Goal: Task Accomplishment & Management: Manage account settings

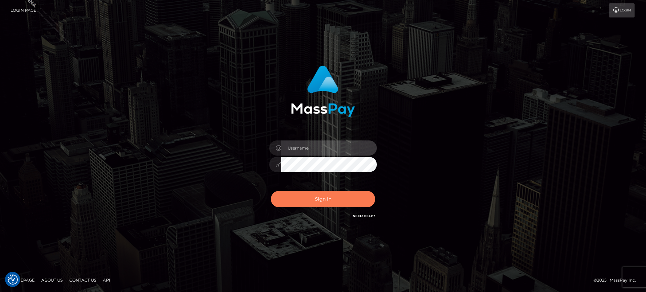
type input "[PERSON_NAME].B2S"
click at [338, 199] on button "Sign in" at bounding box center [323, 199] width 104 height 16
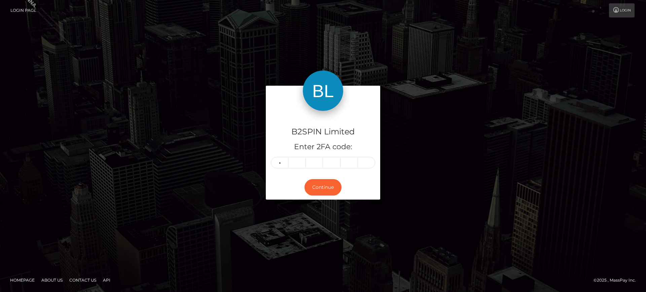
type input "8"
type input "9"
type input "5"
type input "3"
type input "2"
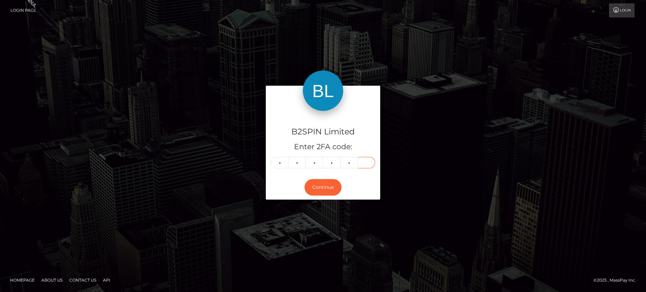
type input "5"
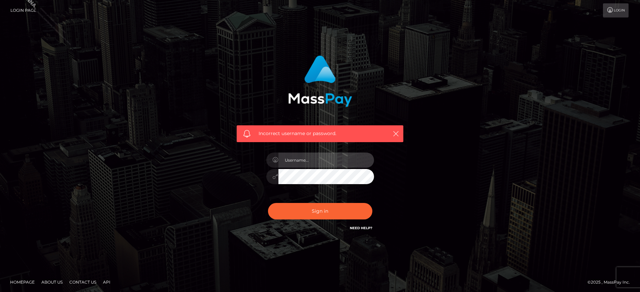
type input "[PERSON_NAME].B2S"
click at [332, 159] on input "[PERSON_NAME].B2S" at bounding box center [326, 160] width 96 height 15
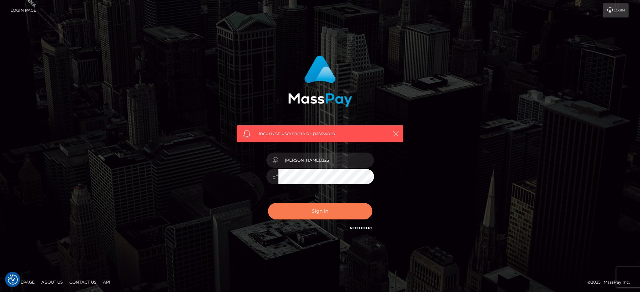
click at [335, 206] on button "Sign in" at bounding box center [320, 211] width 104 height 16
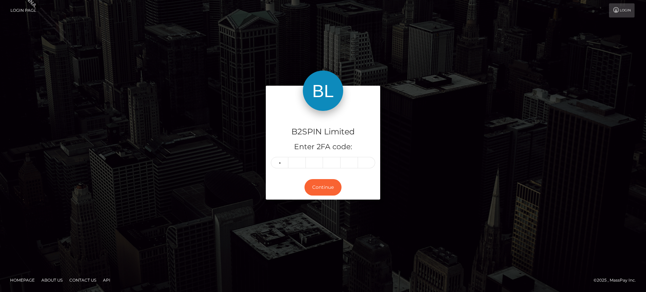
type input "8"
type input "9"
type input "2"
type input "3"
type input "2"
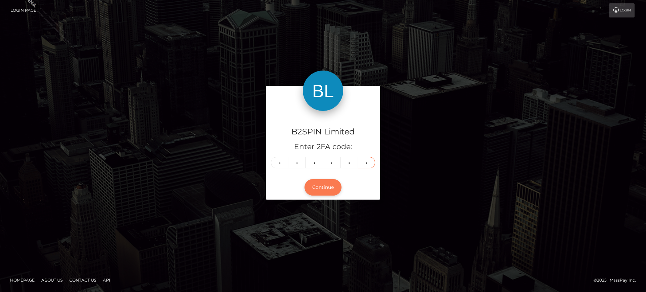
type input "5"
click at [329, 190] on button "Continue" at bounding box center [322, 187] width 37 height 16
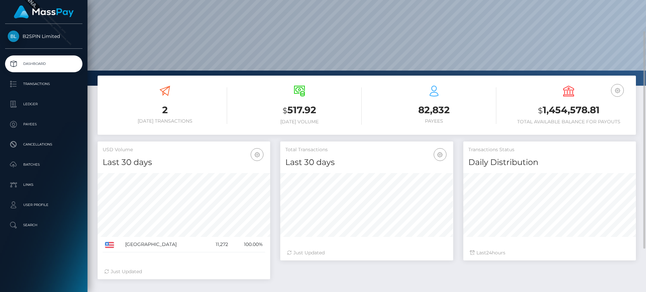
scroll to position [100, 0]
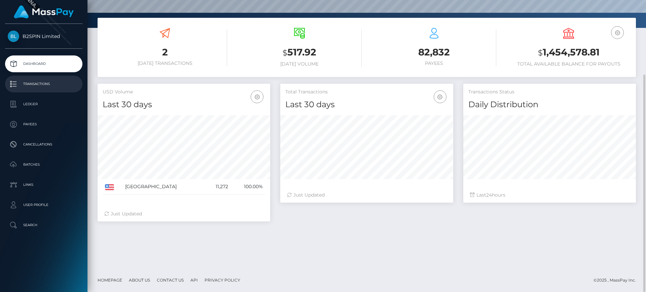
click at [41, 86] on p "Transactions" at bounding box center [44, 84] width 72 height 10
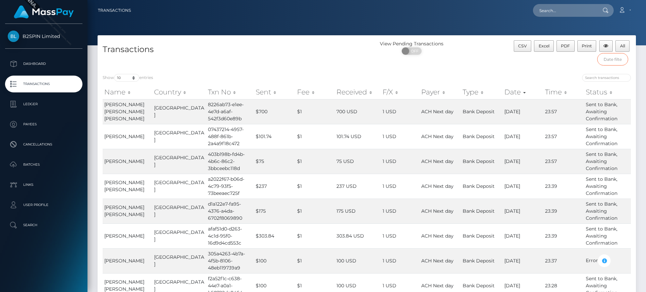
click at [610, 58] on input "text" at bounding box center [612, 59] width 31 height 12
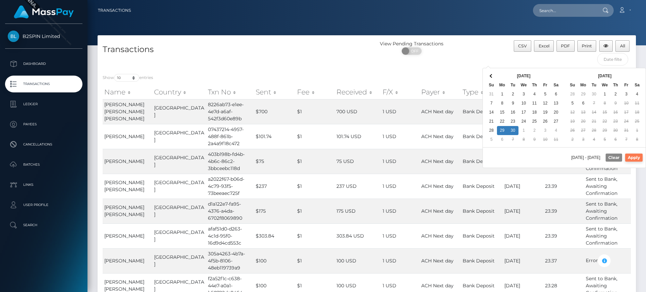
click at [630, 157] on button "Apply" at bounding box center [633, 158] width 17 height 8
type input "09/29/2025 - 09/30/2025"
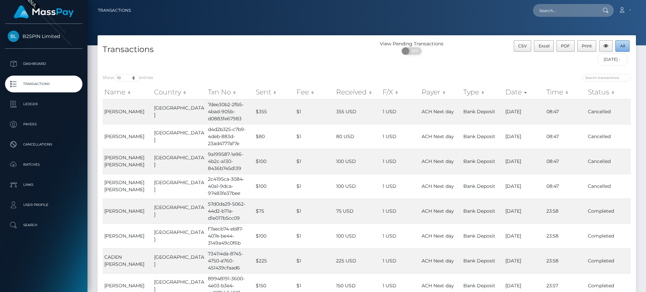
click at [624, 44] on span "All" at bounding box center [622, 45] width 5 height 5
